Goal: Answer question/provide support: Share knowledge or assist other users

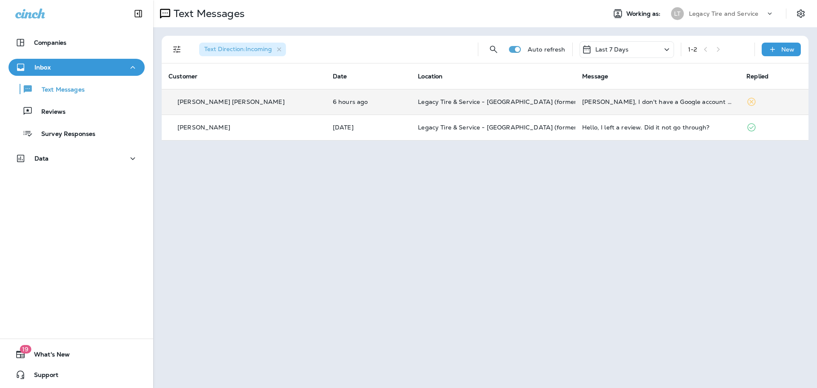
click at [359, 98] on td "6 hours ago" at bounding box center [368, 102] width 85 height 26
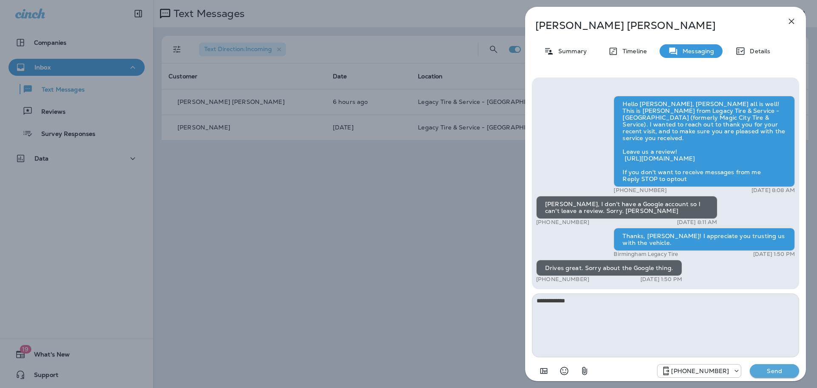
type textarea "**********"
click at [776, 369] on p "Send" at bounding box center [774, 371] width 36 height 8
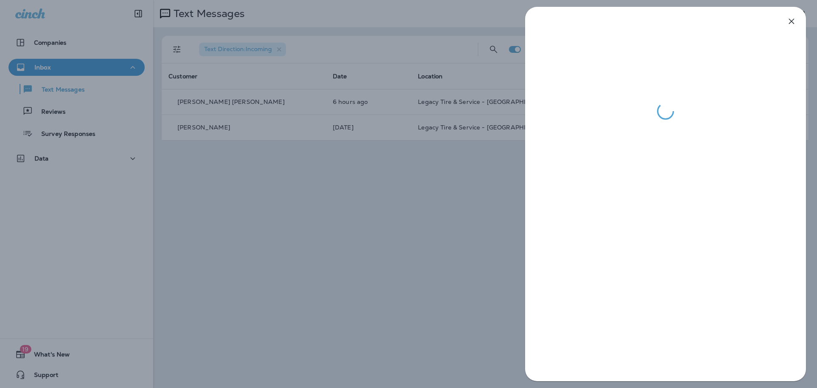
drag, startPoint x: 252, startPoint y: 223, endPoint x: 10, endPoint y: 140, distance: 255.5
click at [251, 223] on div at bounding box center [408, 194] width 817 height 388
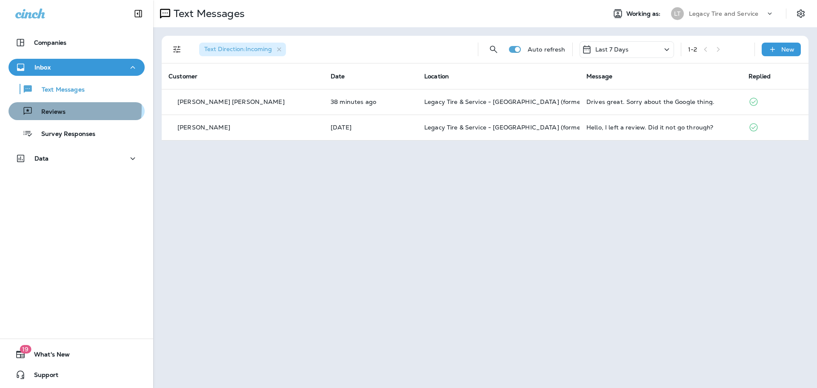
click at [53, 108] on p "Reviews" at bounding box center [49, 112] width 33 height 8
